Goal: Navigation & Orientation: Find specific page/section

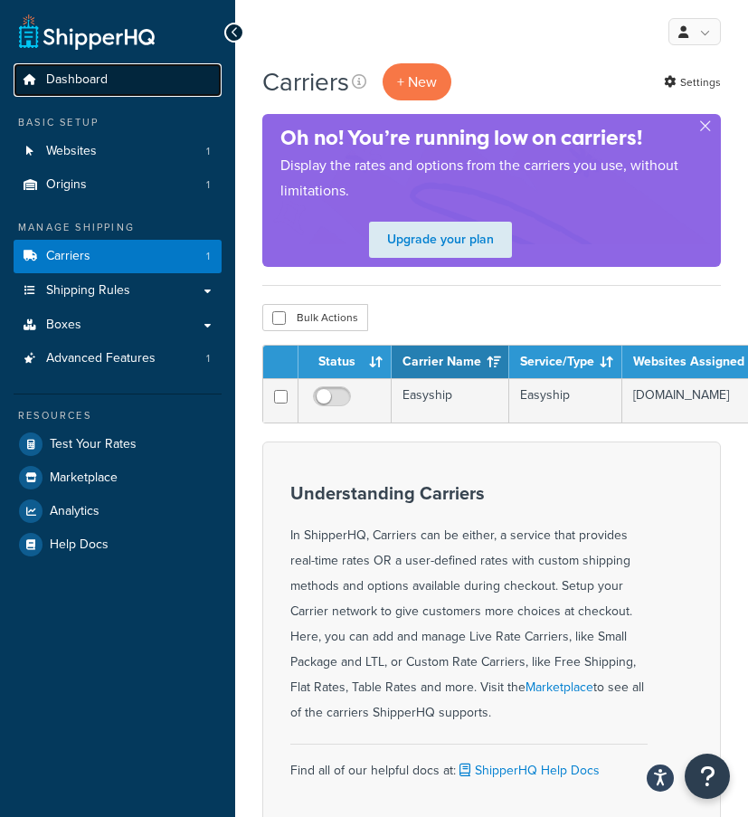
click at [83, 86] on span "Dashboard" at bounding box center [77, 79] width 62 height 15
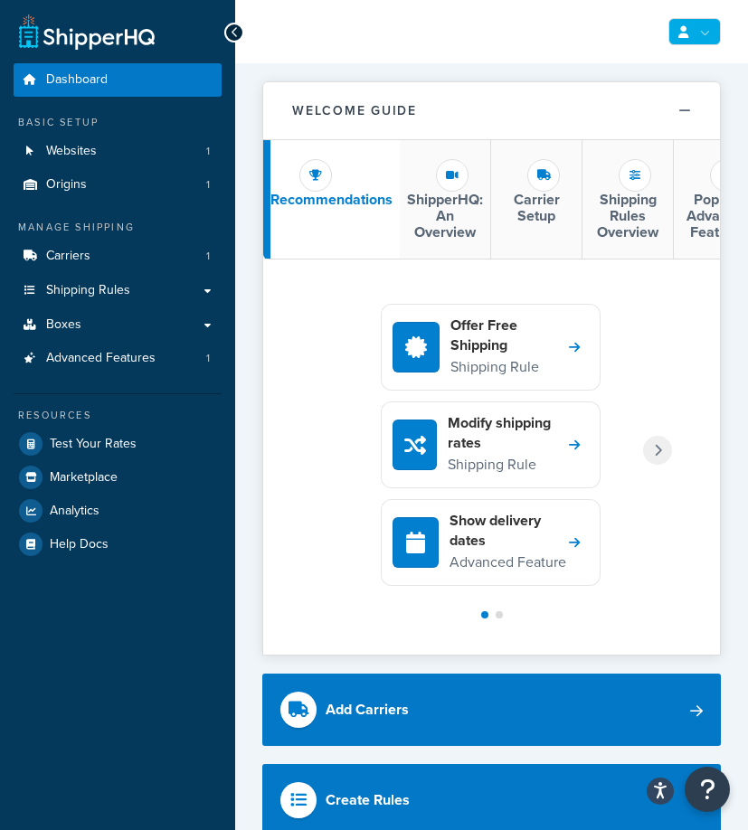
click at [681, 42] on link at bounding box center [695, 31] width 52 height 27
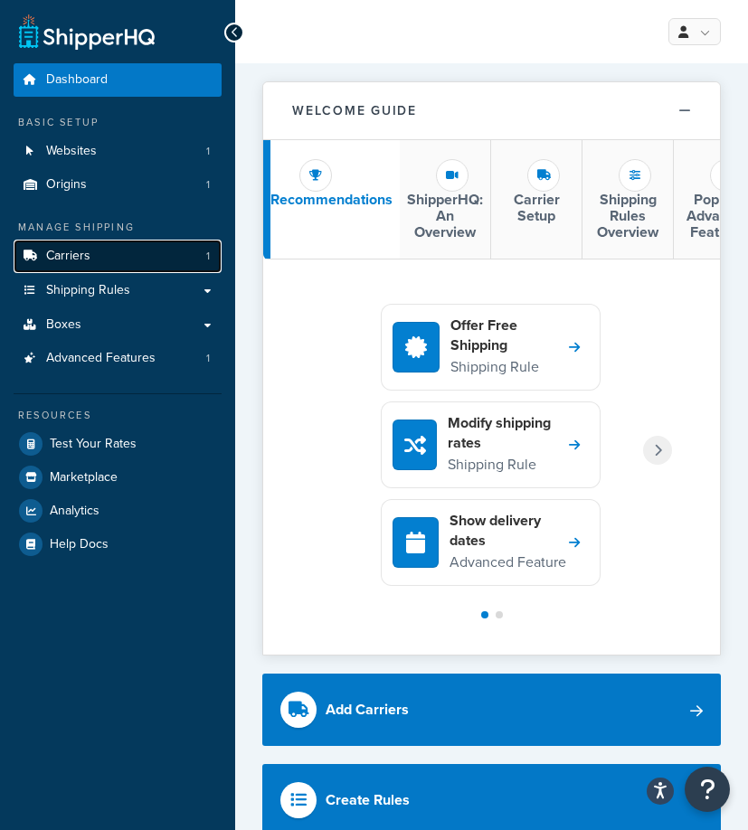
click at [97, 262] on link "Carriers 1" at bounding box center [118, 256] width 208 height 33
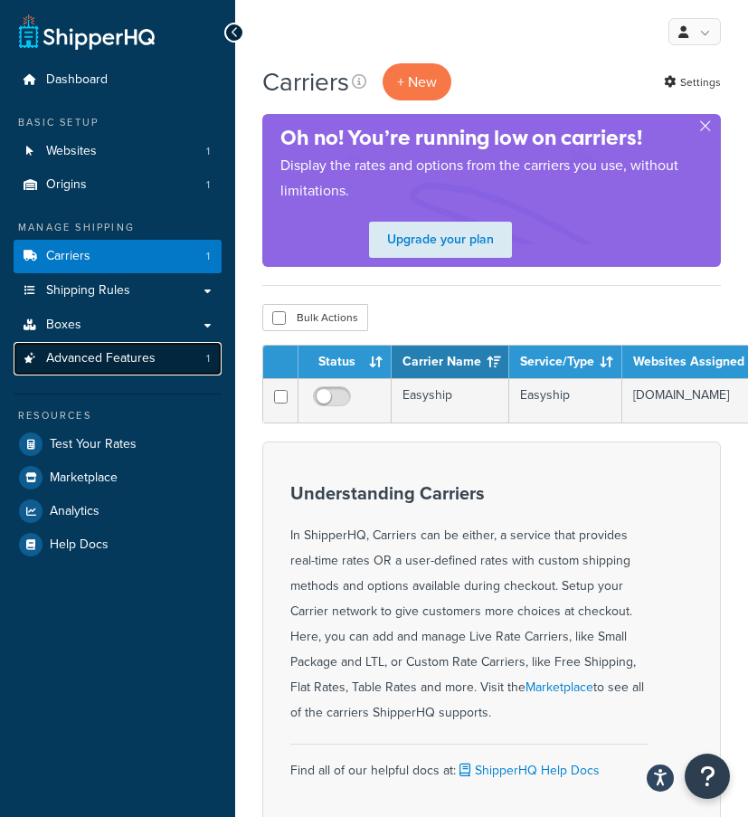
click at [103, 351] on span "Advanced Features" at bounding box center [100, 358] width 109 height 15
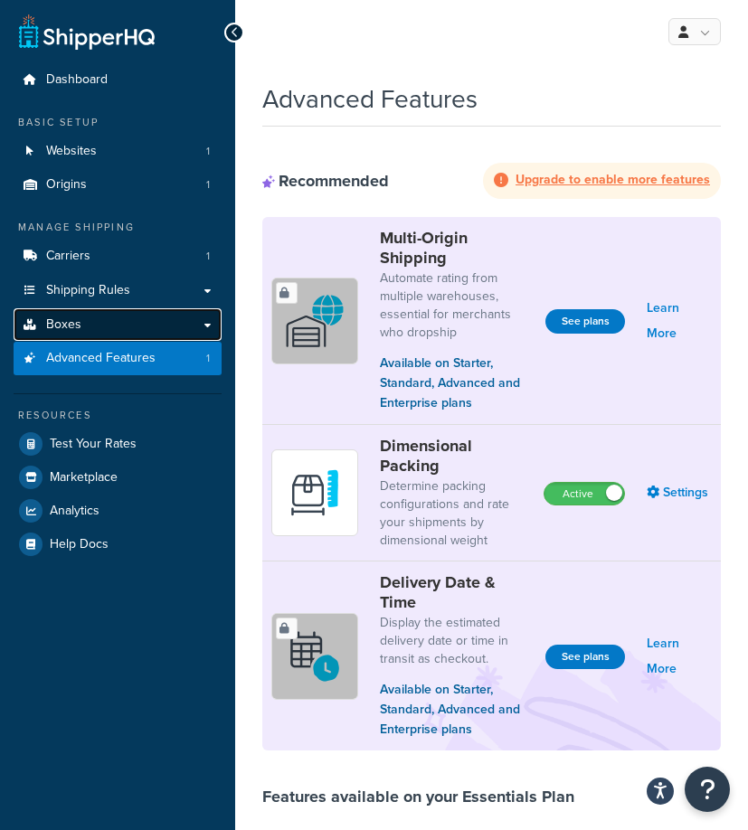
click at [101, 323] on link "Boxes" at bounding box center [118, 324] width 208 height 33
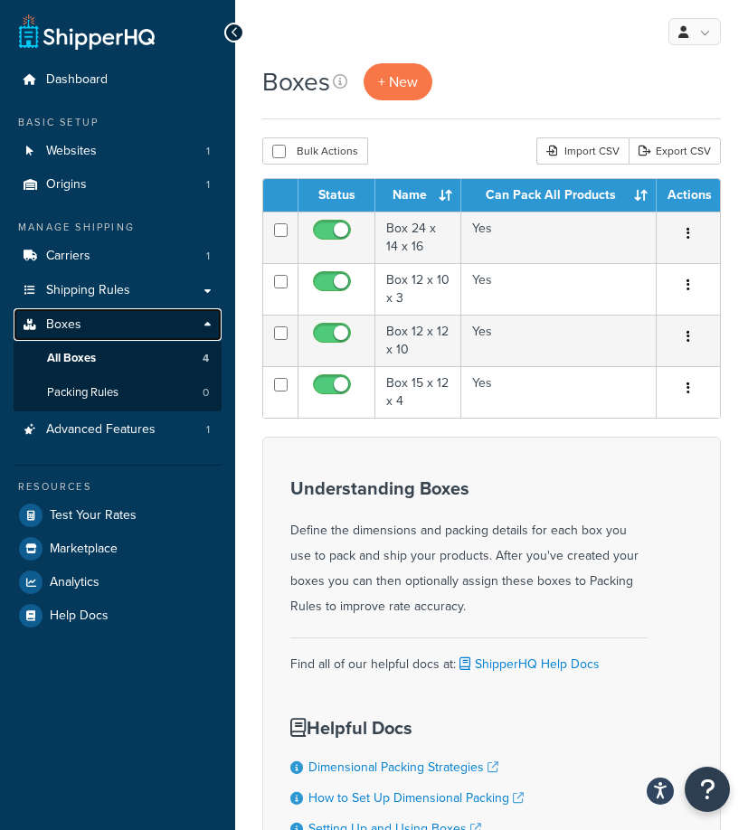
click at [94, 327] on link "Boxes" at bounding box center [118, 324] width 208 height 33
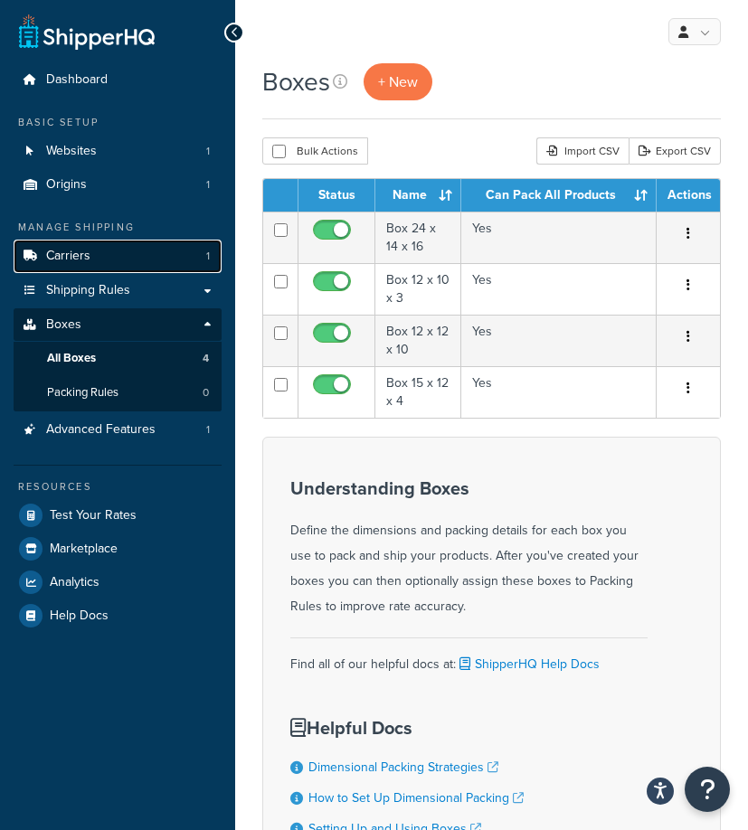
click at [85, 257] on span "Carriers" at bounding box center [68, 256] width 44 height 15
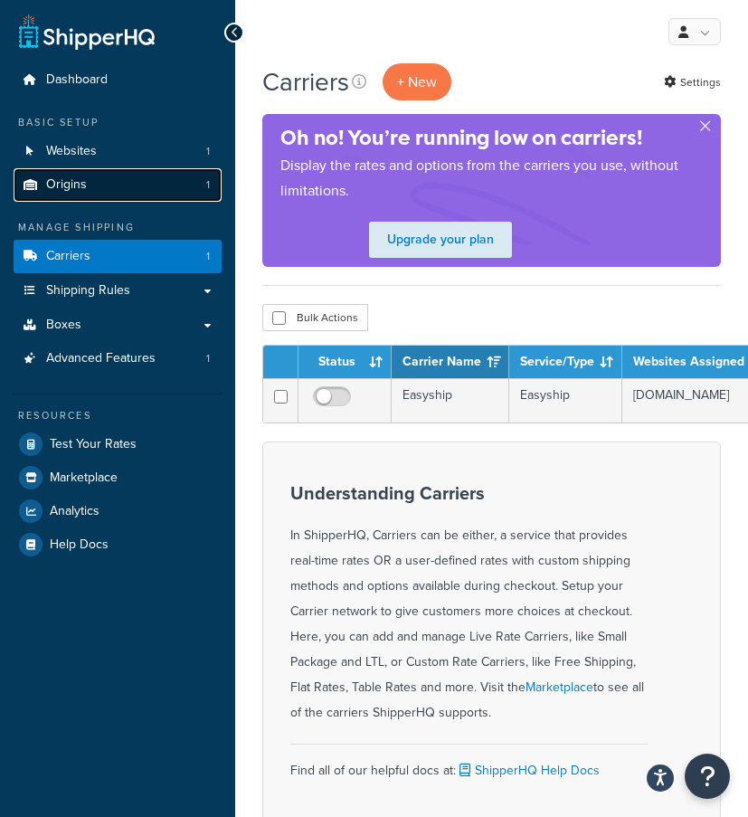
click at [72, 185] on span "Origins" at bounding box center [66, 184] width 41 height 15
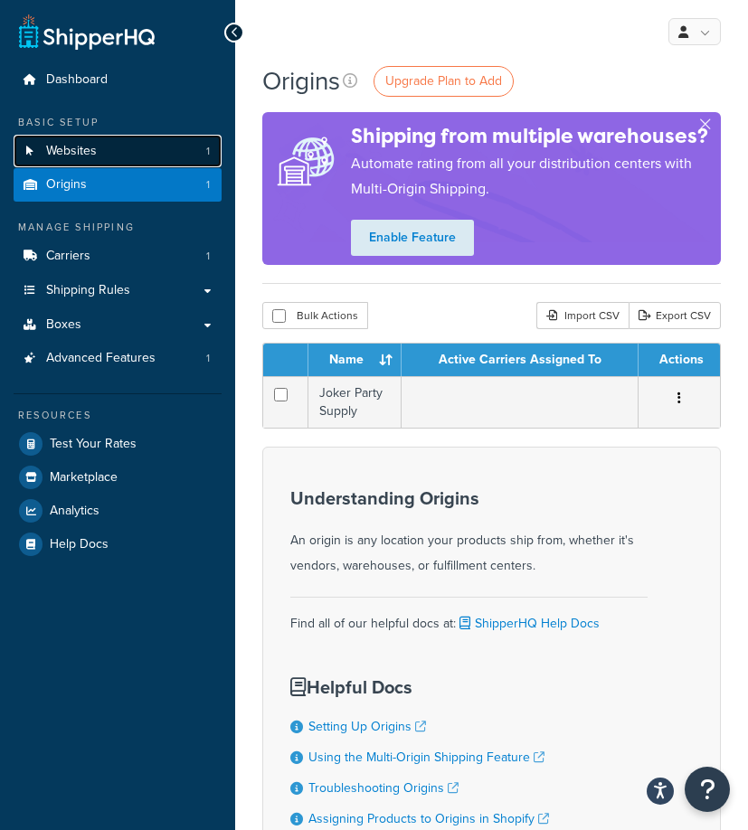
click at [96, 161] on link "Websites 1" at bounding box center [118, 151] width 208 height 33
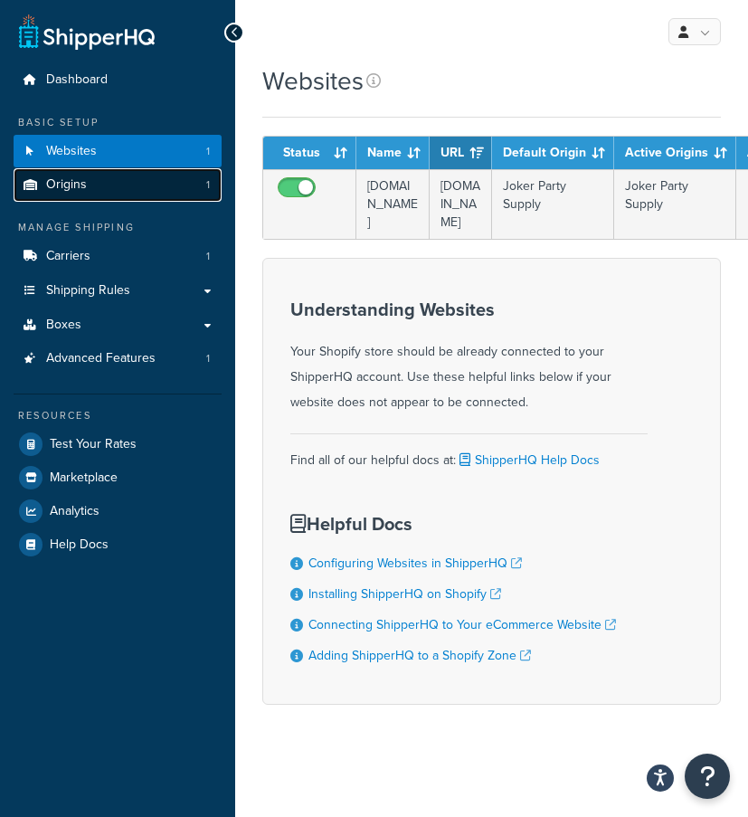
click at [88, 178] on link "Origins 1" at bounding box center [118, 184] width 208 height 33
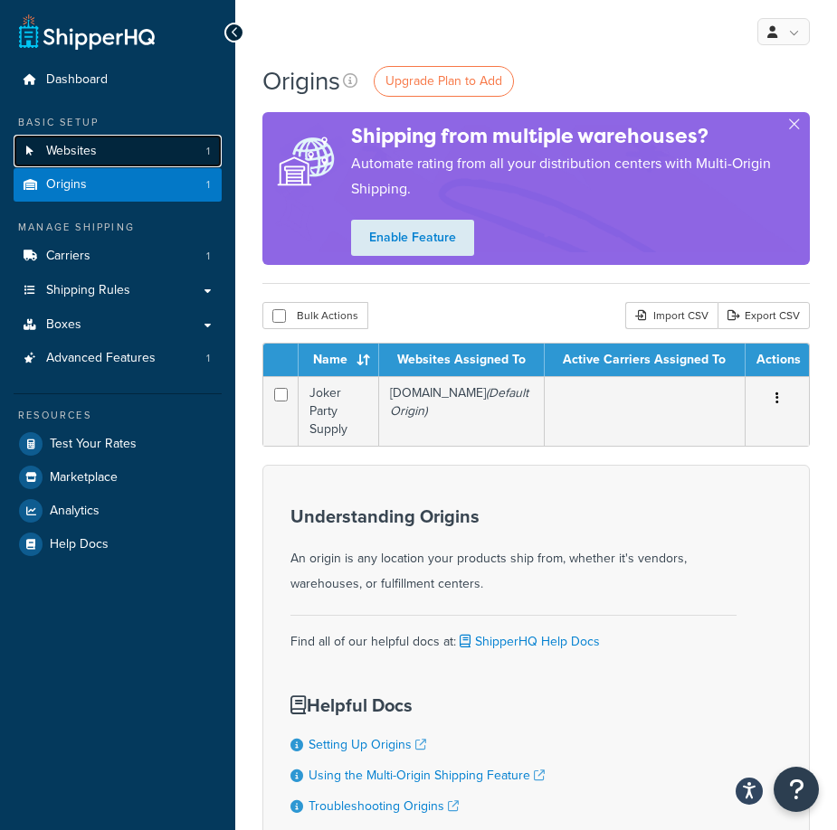
click at [142, 150] on link "Websites 1" at bounding box center [118, 151] width 208 height 33
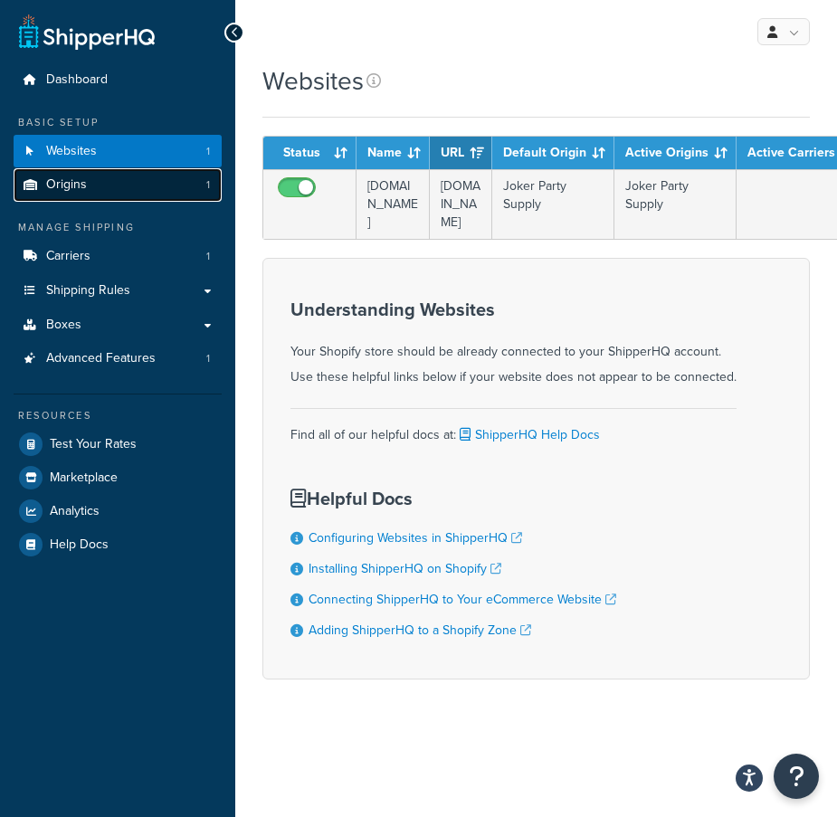
click at [133, 185] on link "Origins 1" at bounding box center [118, 184] width 208 height 33
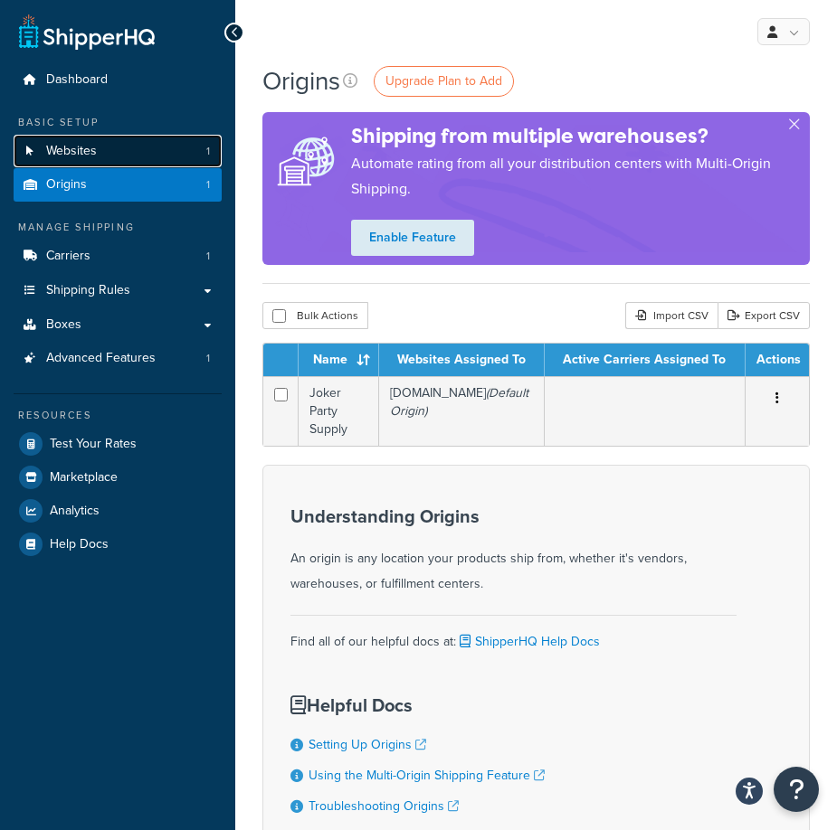
click at [130, 151] on link "Websites 1" at bounding box center [118, 151] width 208 height 33
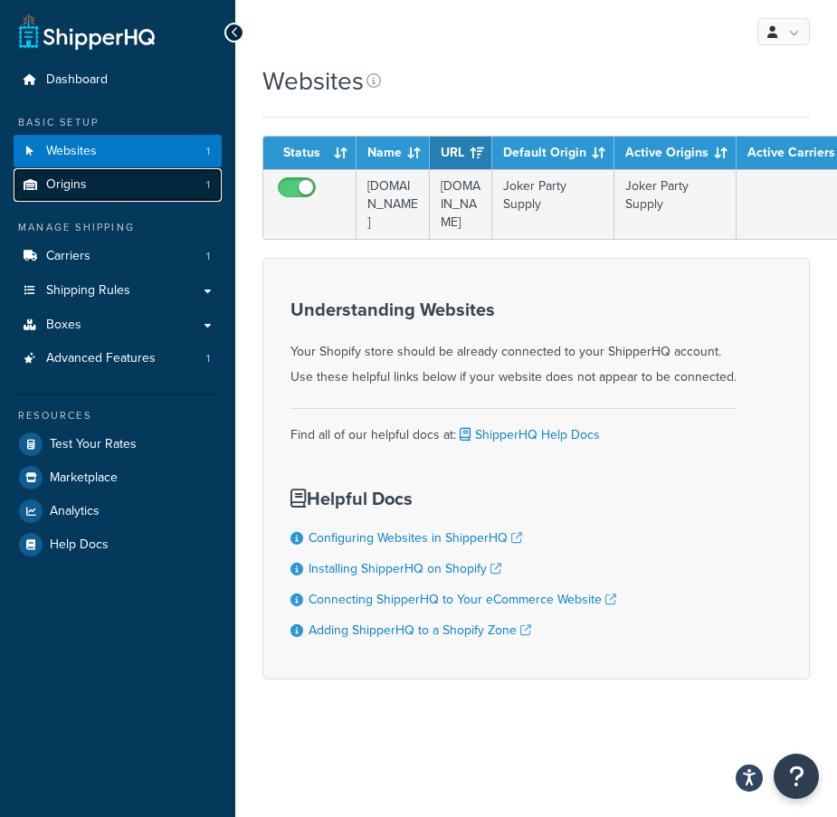
click at [129, 182] on link "Origins 1" at bounding box center [118, 184] width 208 height 33
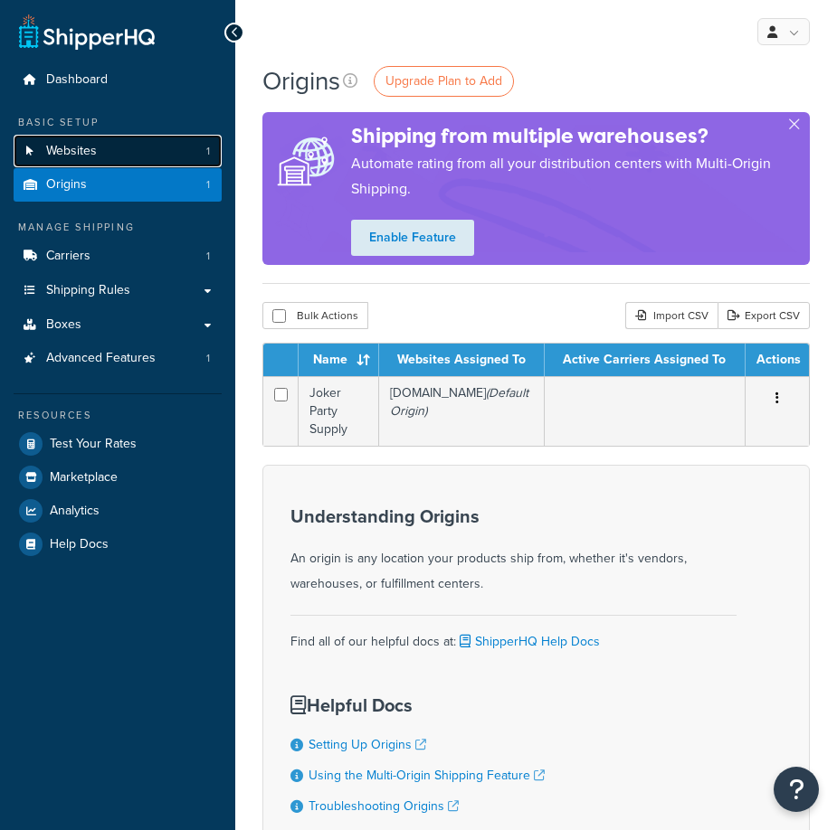
click at [134, 157] on link "Websites 1" at bounding box center [118, 151] width 208 height 33
